Goal: Information Seeking & Learning: Learn about a topic

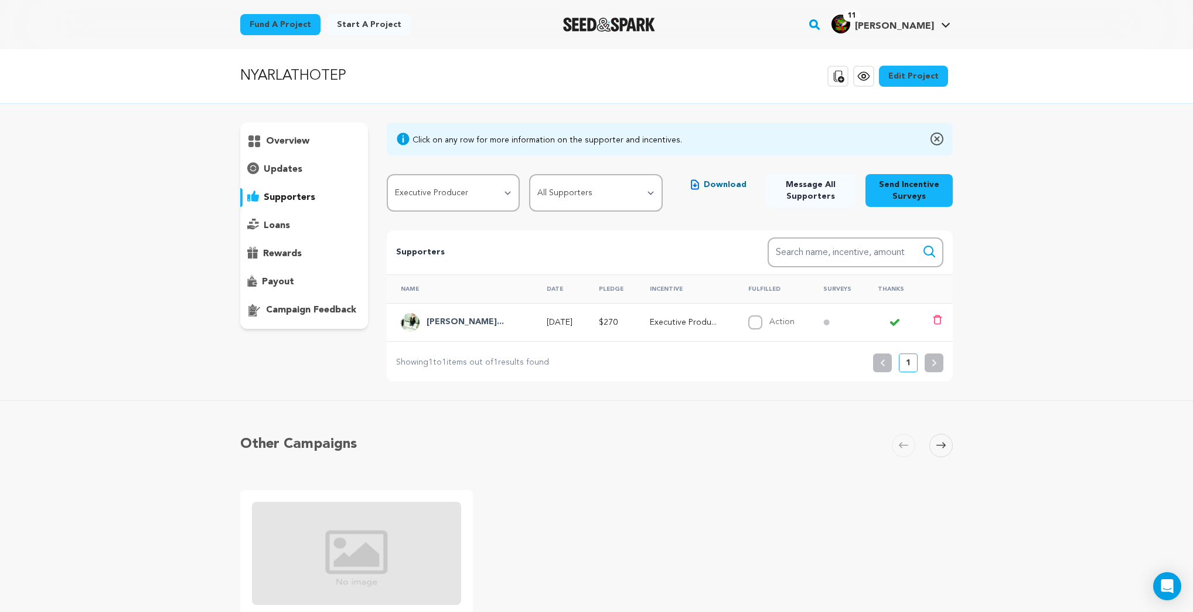
select select "114610"
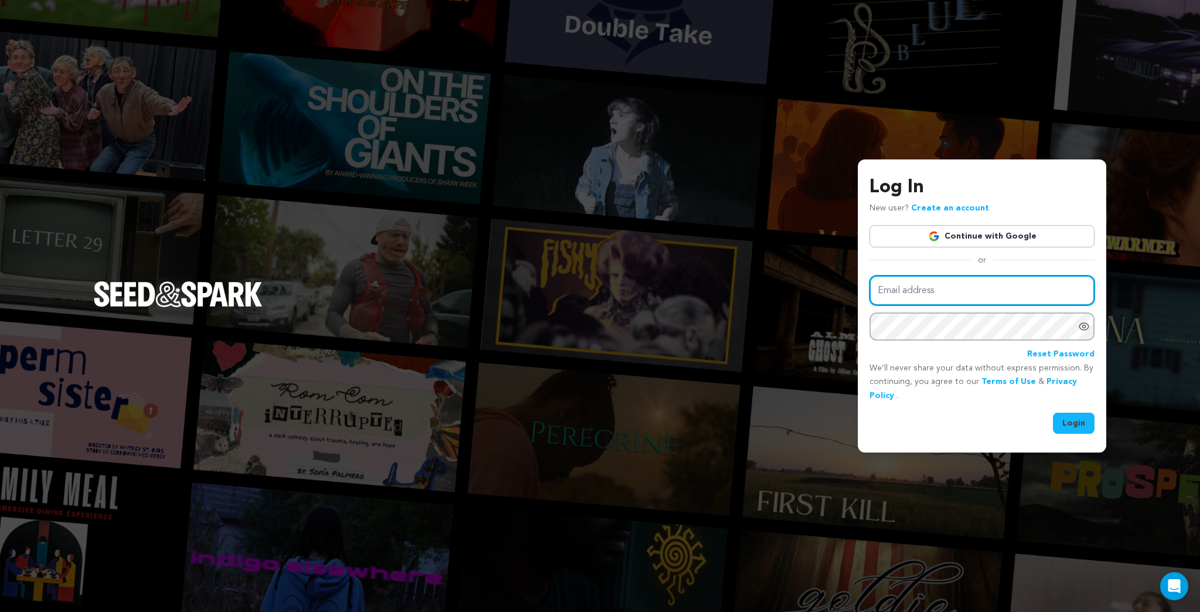
type input "kermetmerlkey@froglabllc.com"
click at [1074, 416] on button "Login" at bounding box center [1074, 422] width 42 height 21
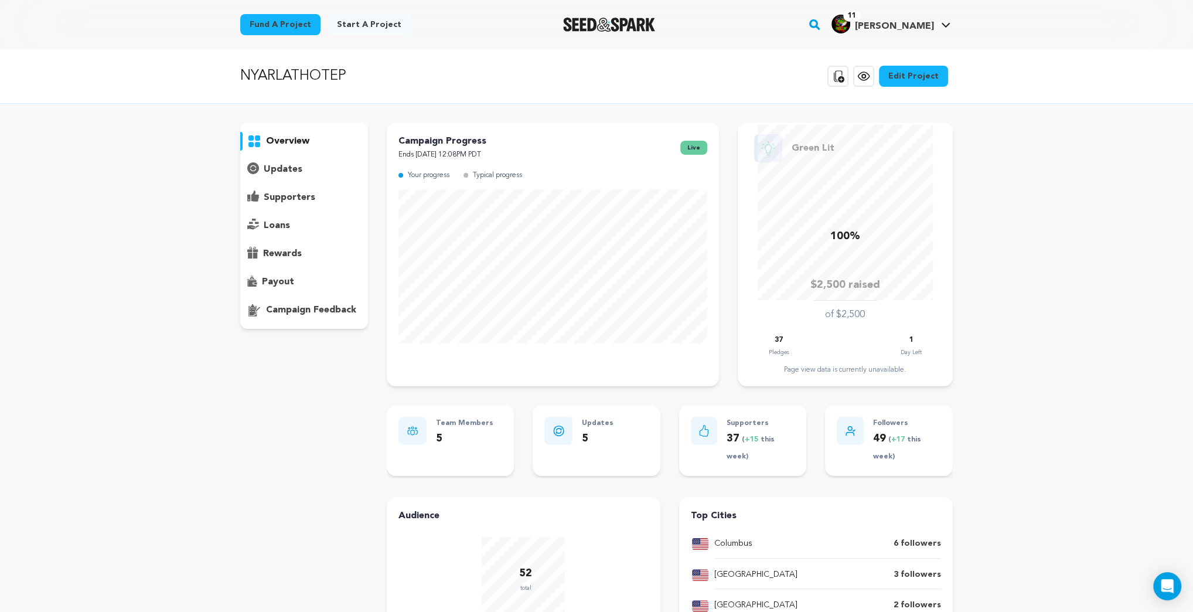
click at [285, 21] on link "Fund a project" at bounding box center [280, 24] width 80 height 21
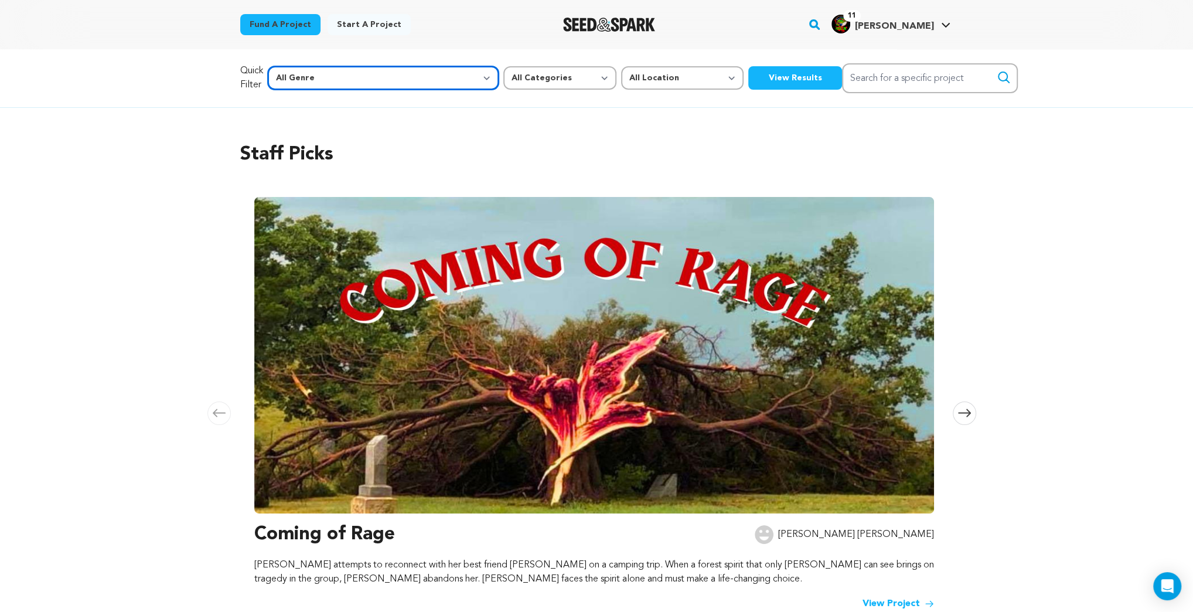
click at [397, 78] on select "All Genre Action Adventure Afrobeat Alternative Ambient Animation Bebop Big Ban…" at bounding box center [383, 77] width 231 height 23
select select "14"
click at [292, 66] on select "All Genre Action Adventure Afrobeat Alternative Ambient Animation Bebop Big Ban…" at bounding box center [383, 77] width 231 height 23
click at [511, 76] on select "All Categories Film Feature Film Short Series Music Video Comics Artist Residen…" at bounding box center [559, 77] width 113 height 23
select select "383"
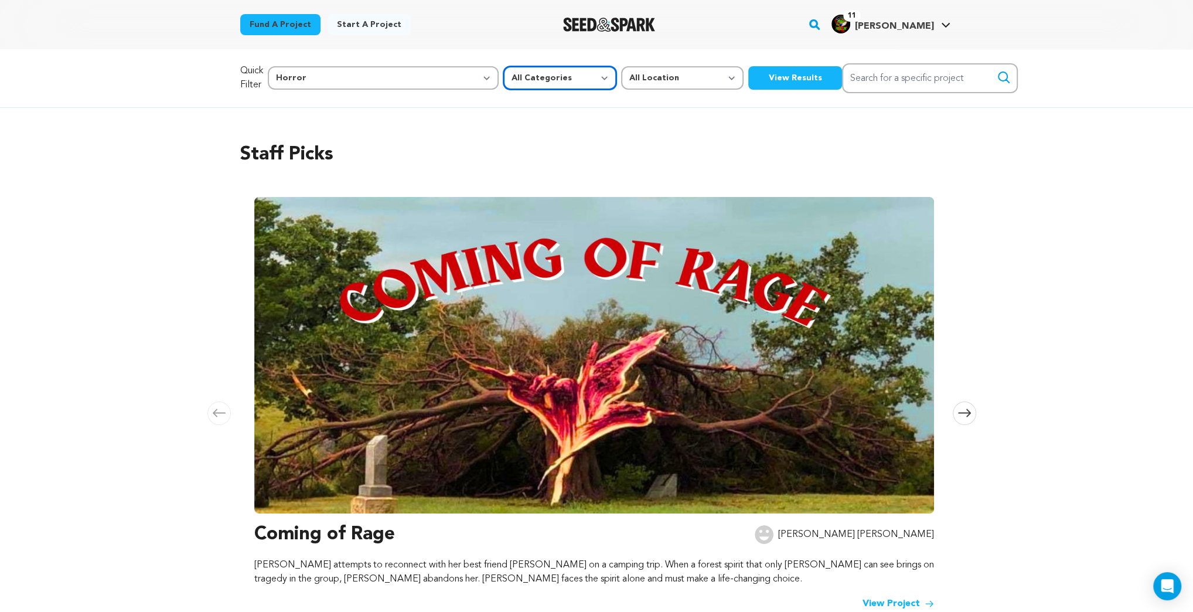
click at [503, 66] on select "All Categories Film Feature Film Short Series Music Video Comics Artist Residen…" at bounding box center [559, 77] width 113 height 23
click at [621, 82] on select "All Location Everywhere United States Canada" at bounding box center [682, 77] width 122 height 23
select select "1671"
click at [621, 66] on select "All Location Everywhere United States Canada" at bounding box center [682, 77] width 122 height 23
click at [748, 79] on button "View Results" at bounding box center [795, 77] width 94 height 23
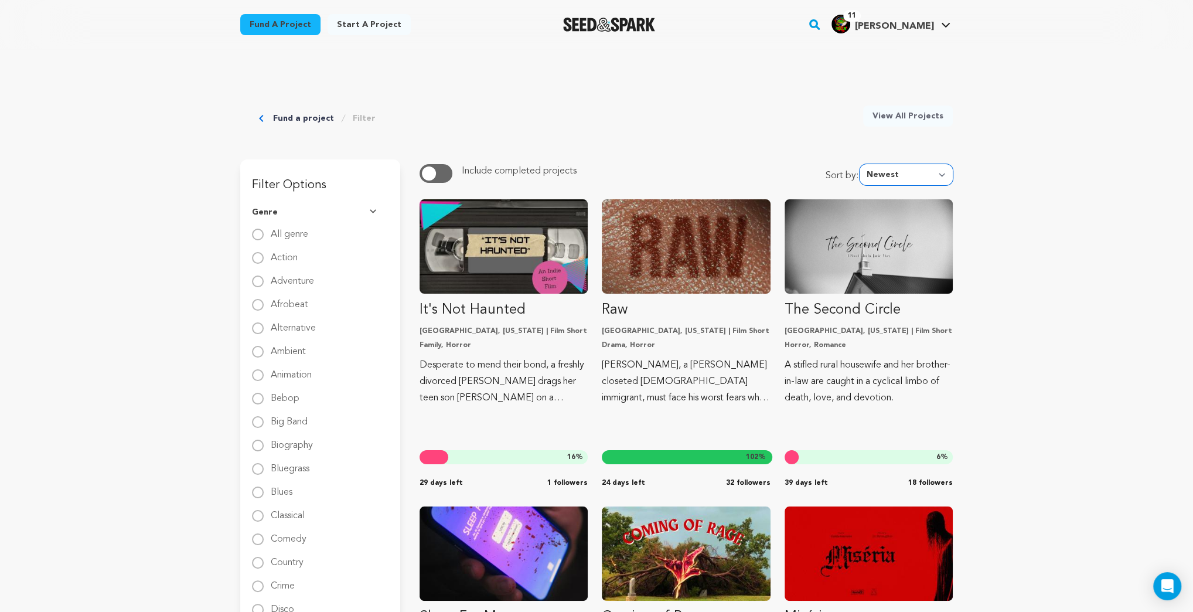
click at [944, 173] on select "Newest Most Popular Most Funded Trending Now Ending Now Amount Raised" at bounding box center [905, 174] width 93 height 21
select select "most_popular"
click at [863, 164] on select "Newest Most Popular Most Funded Trending Now Ending Now Amount Raised" at bounding box center [905, 174] width 93 height 21
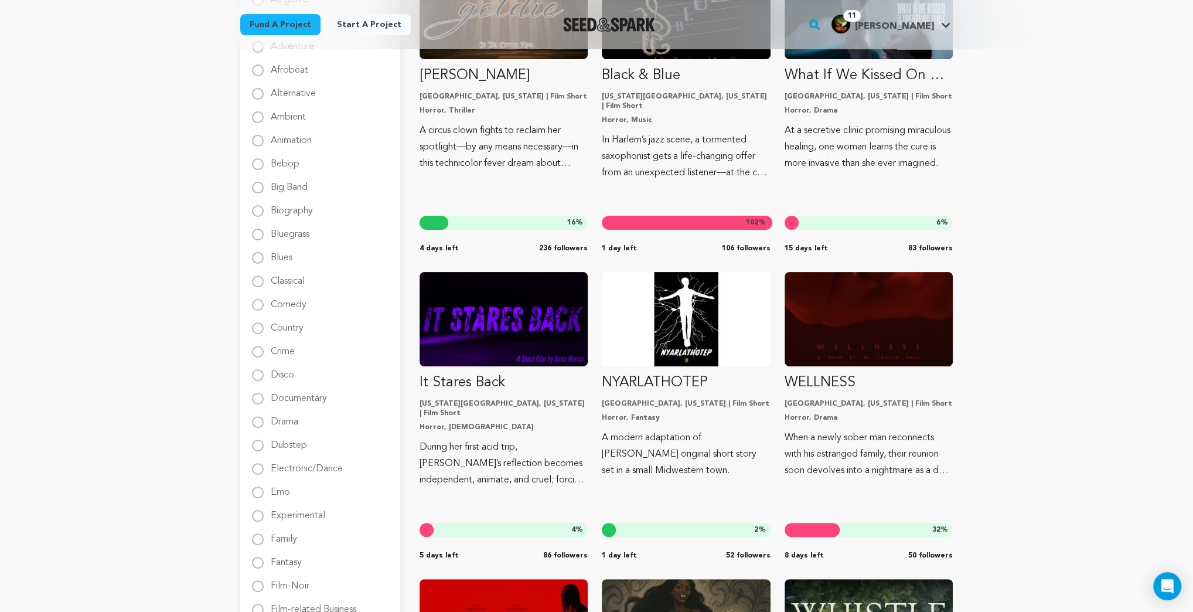
scroll to position [187, 0]
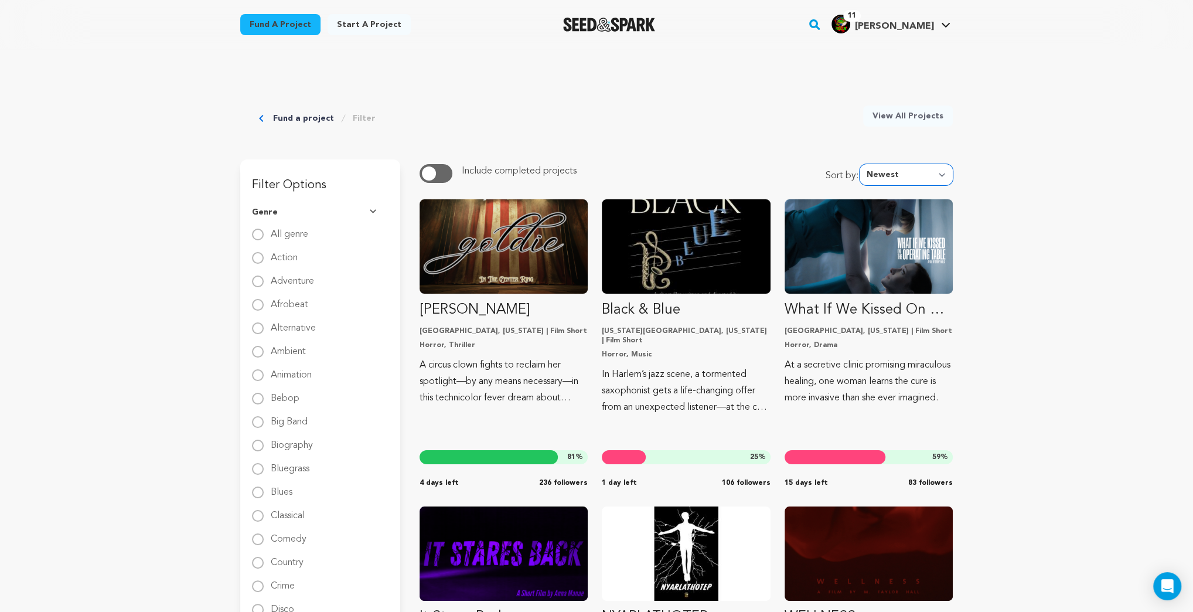
click at [938, 174] on select "Newest Most Popular Most Funded Trending Now Ending Now Amount Raised" at bounding box center [905, 174] width 93 height 21
select select "most_funded"
click at [863, 164] on select "Newest Most Popular Most Funded Trending Now Ending Now Amount Raised" at bounding box center [905, 174] width 93 height 21
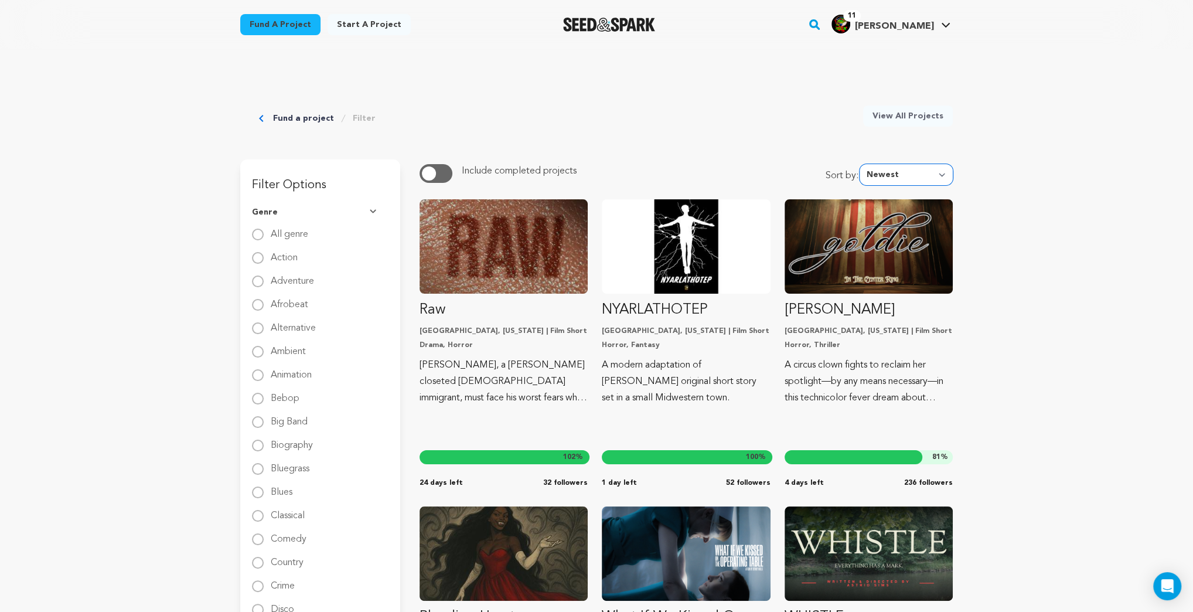
click at [941, 173] on select "Newest Most Popular Most Funded Trending Now Ending Now Amount Raised" at bounding box center [905, 174] width 93 height 21
click at [863, 164] on select "Newest Most Popular Most Funded Trending Now Ending Now Amount Raised" at bounding box center [905, 174] width 93 height 21
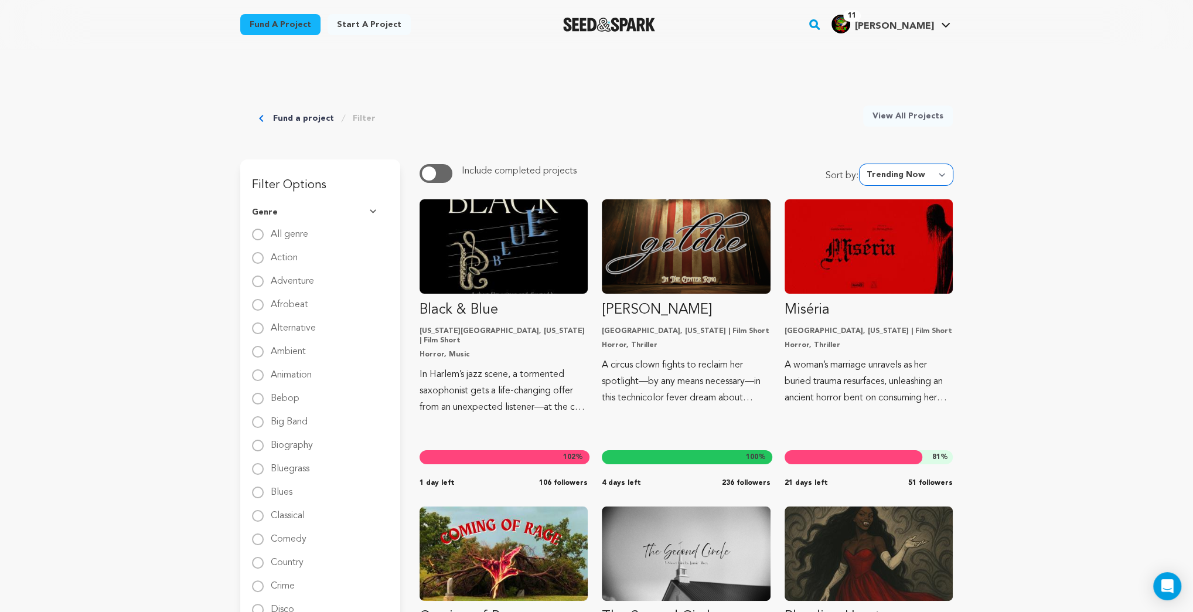
click at [945, 173] on select "Newest Most Popular Most Funded Trending Now Ending Now Amount Raised" at bounding box center [905, 174] width 93 height 21
click at [863, 164] on select "Newest Most Popular Most Funded Trending Now Ending Now Amount Raised" at bounding box center [905, 174] width 93 height 21
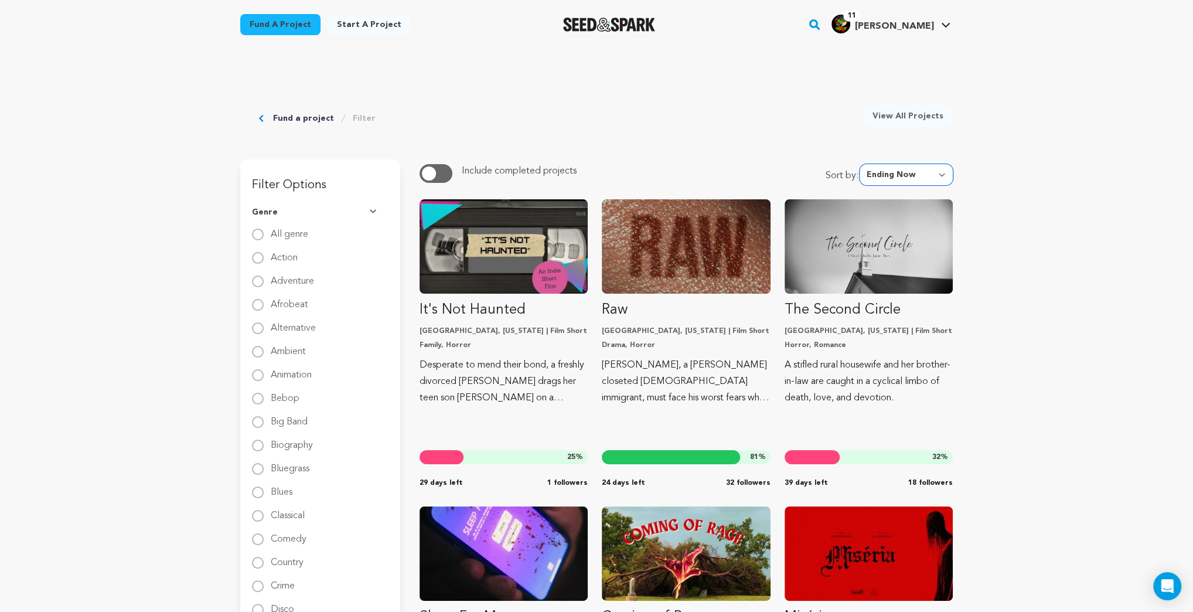
click at [941, 173] on select "Newest Most Popular Most Funded Trending Now Ending Now Amount Raised" at bounding box center [905, 174] width 93 height 21
select select "amount_raised"
click at [863, 164] on select "Newest Most Popular Most Funded Trending Now Ending Now Amount Raised" at bounding box center [905, 174] width 93 height 21
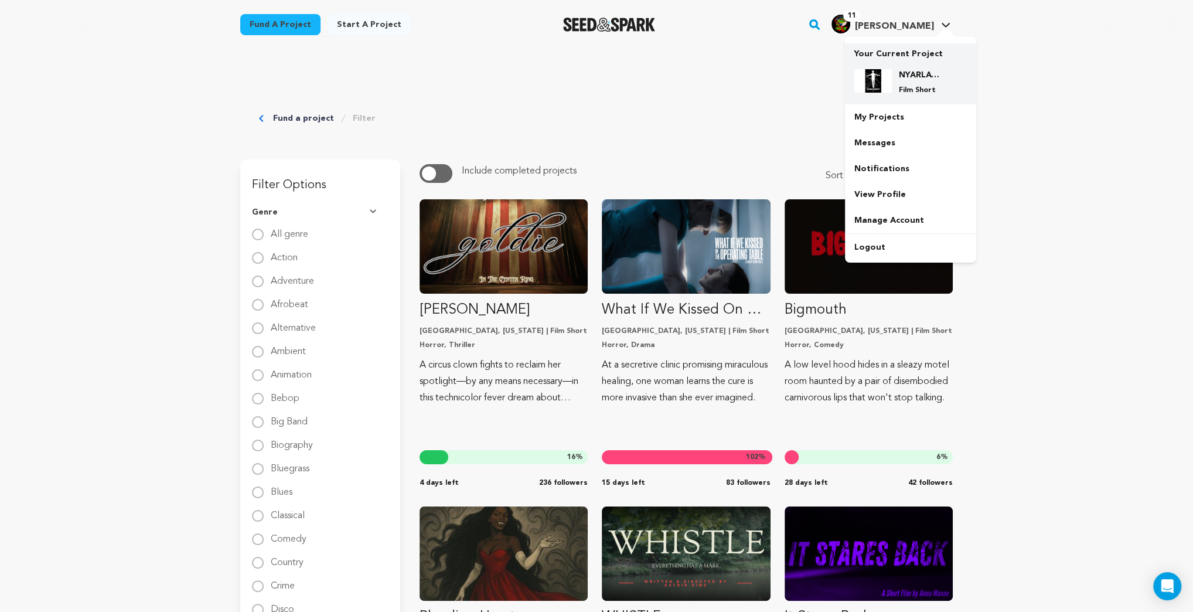
click at [915, 76] on h4 "NYARLATHOTEP" at bounding box center [920, 75] width 42 height 12
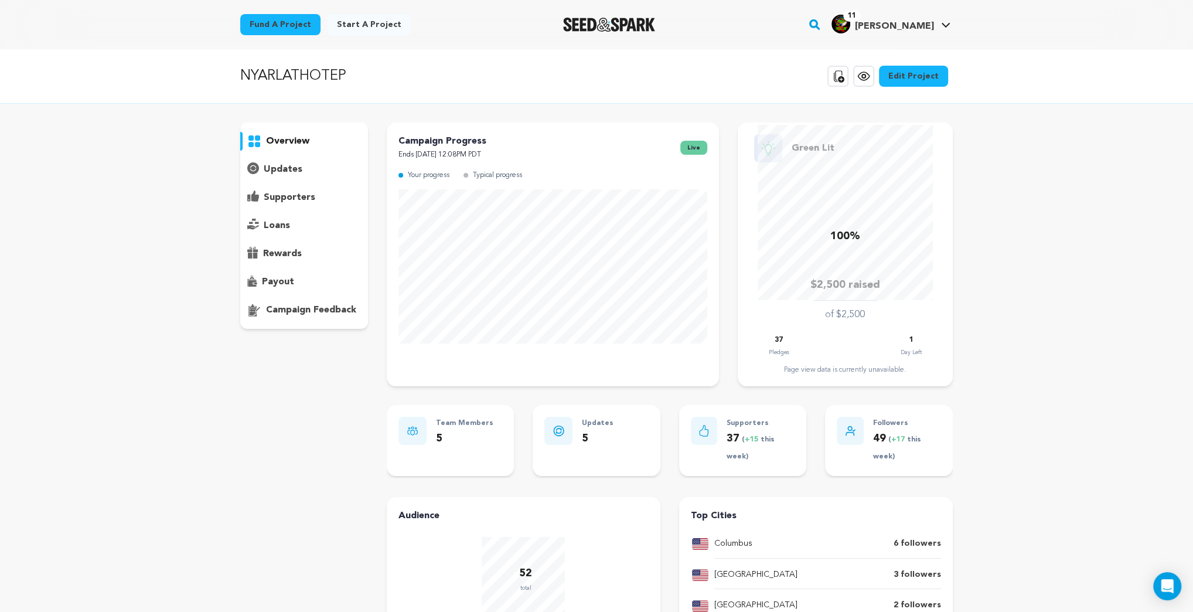
click at [865, 76] on icon at bounding box center [864, 76] width 4 height 4
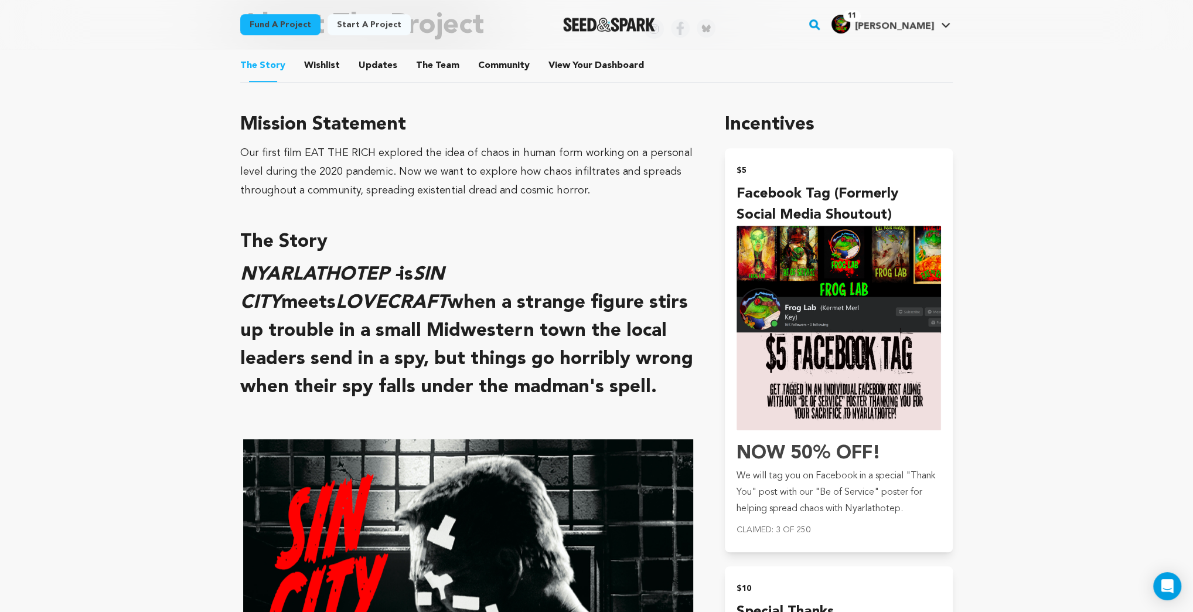
scroll to position [656, 0]
